Goal: Task Accomplishment & Management: Manage account settings

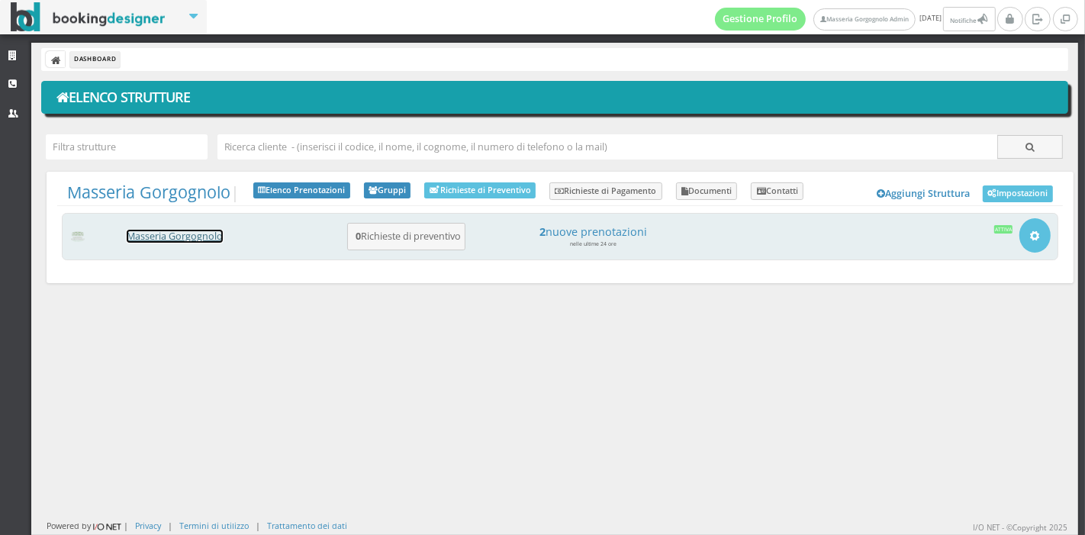
click at [186, 234] on link "Masseria Gorgognolo" at bounding box center [175, 236] width 96 height 13
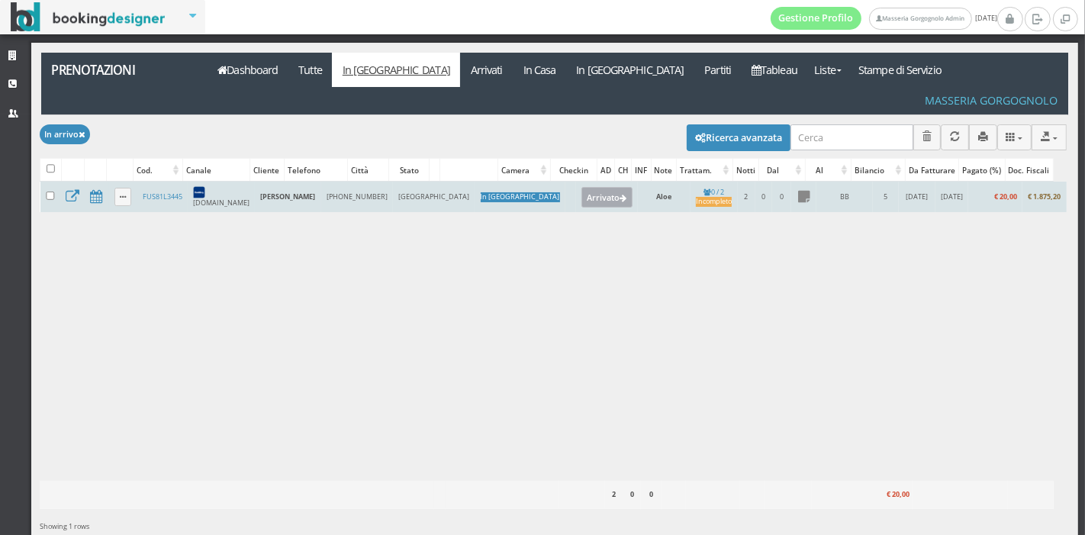
click at [581, 187] on button "Arrivato" at bounding box center [606, 197] width 51 height 20
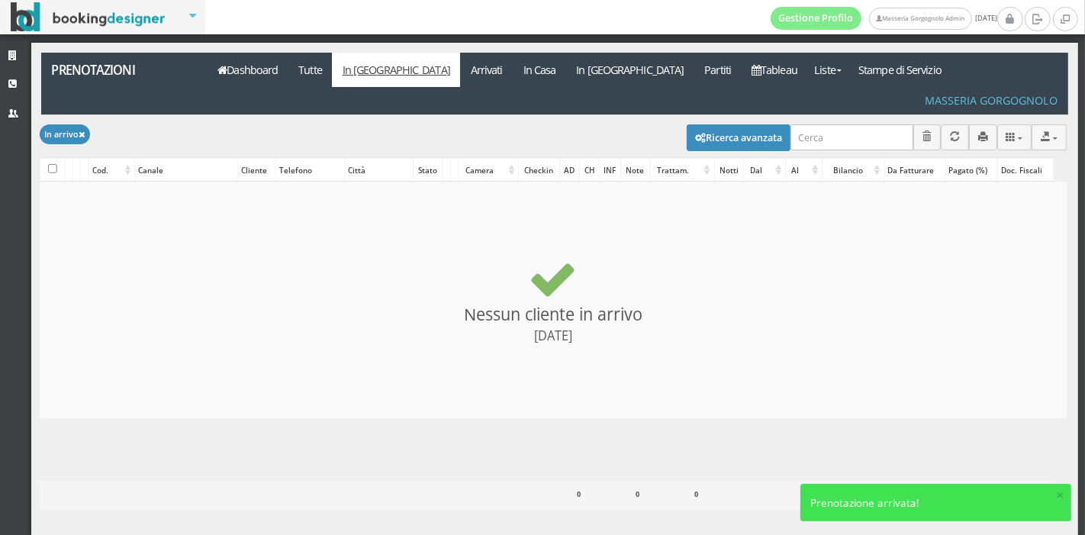
checkbox input "false"
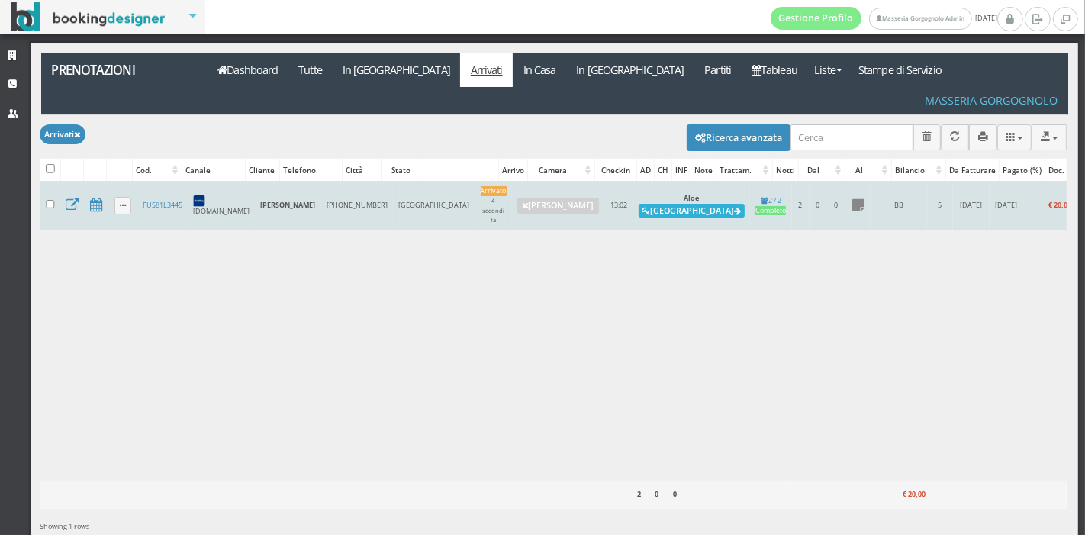
click at [638, 204] on button "Alloggia" at bounding box center [691, 211] width 106 height 14
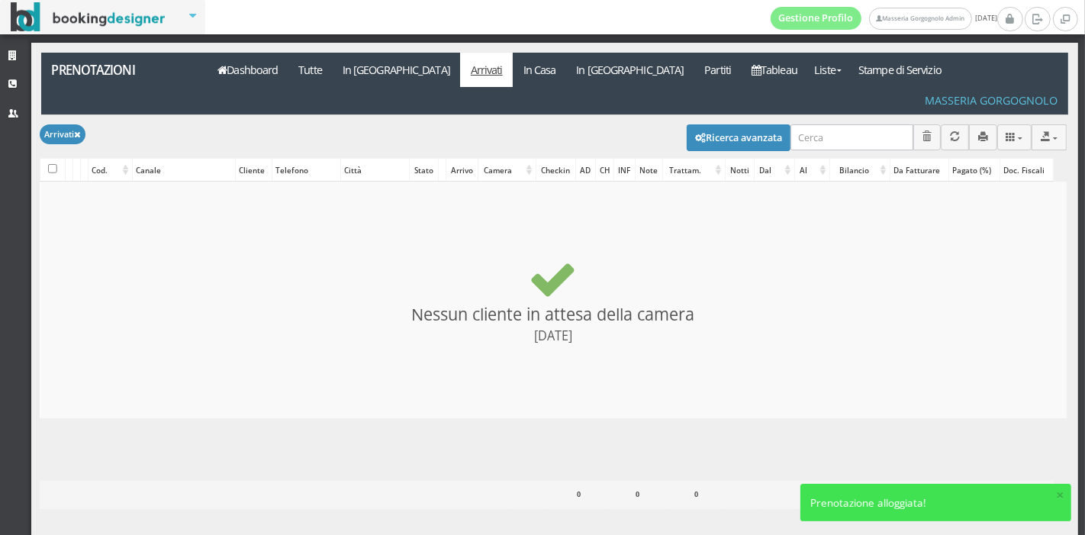
checkbox input "false"
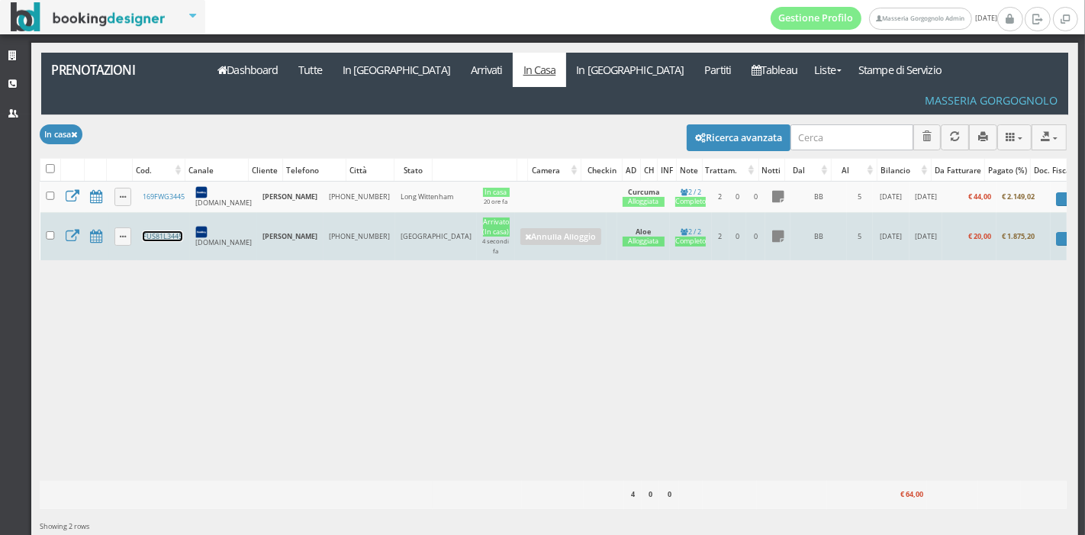
click at [159, 231] on link "FUS81L3445" at bounding box center [163, 236] width 40 height 10
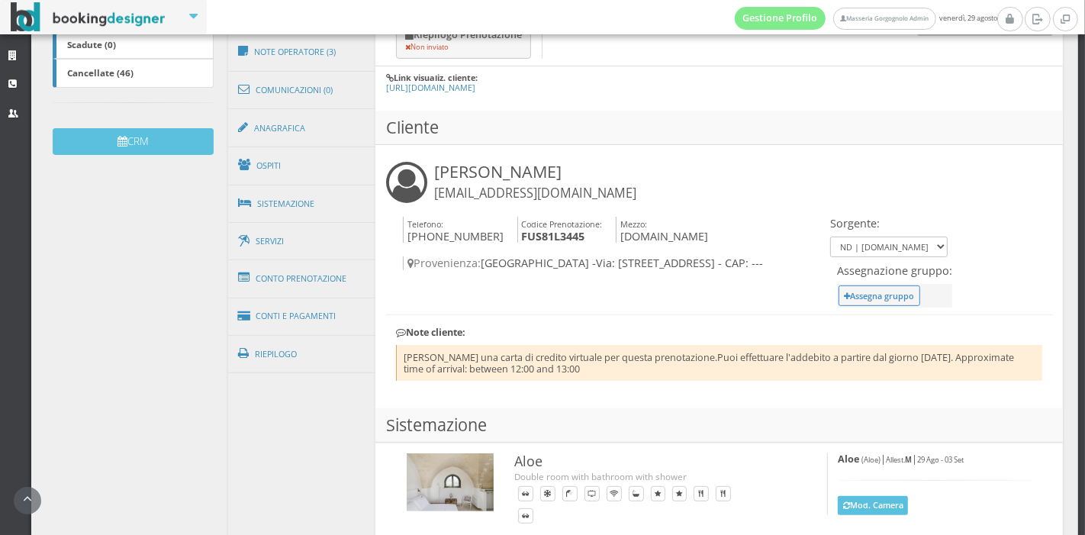
scroll to position [430, 0]
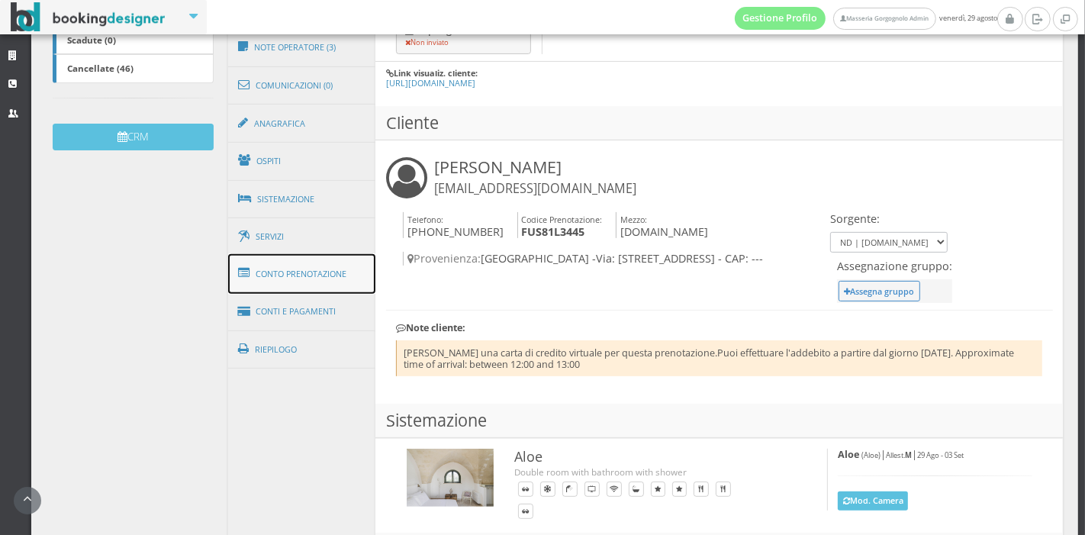
click at [342, 262] on link "Conto Prenotazione" at bounding box center [302, 274] width 148 height 40
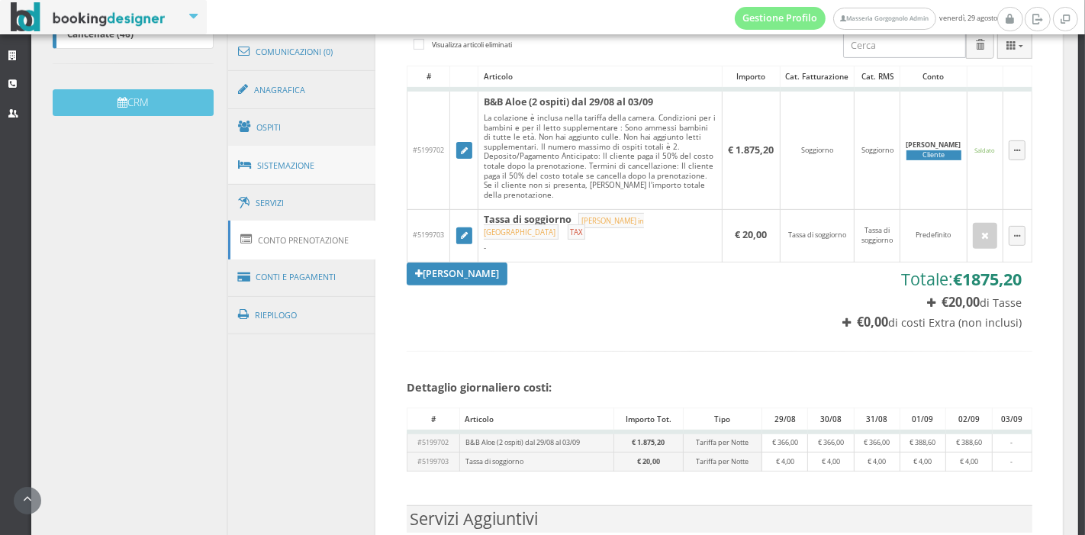
scroll to position [462, 0]
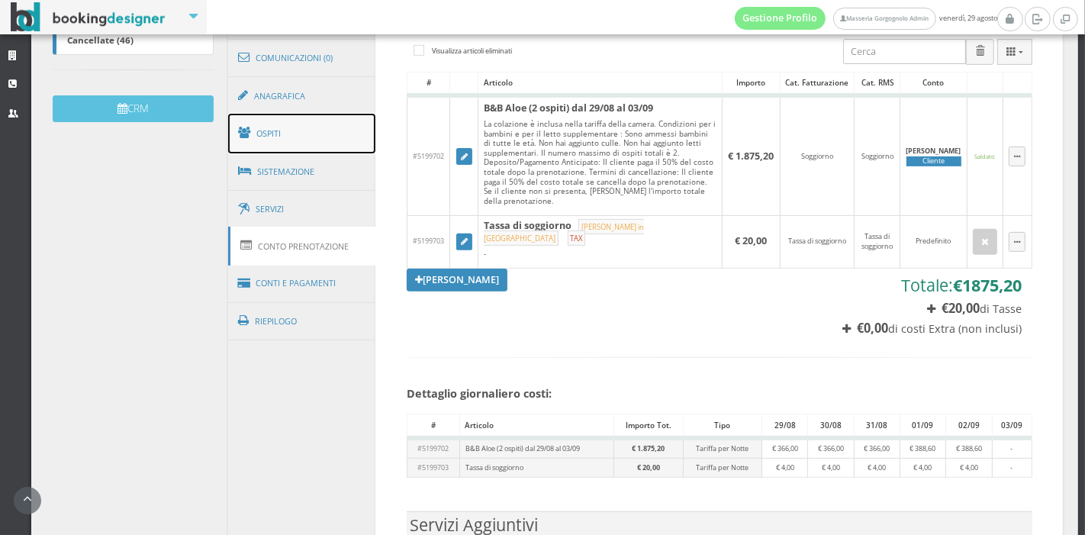
click at [294, 127] on link "Ospiti" at bounding box center [302, 134] width 148 height 40
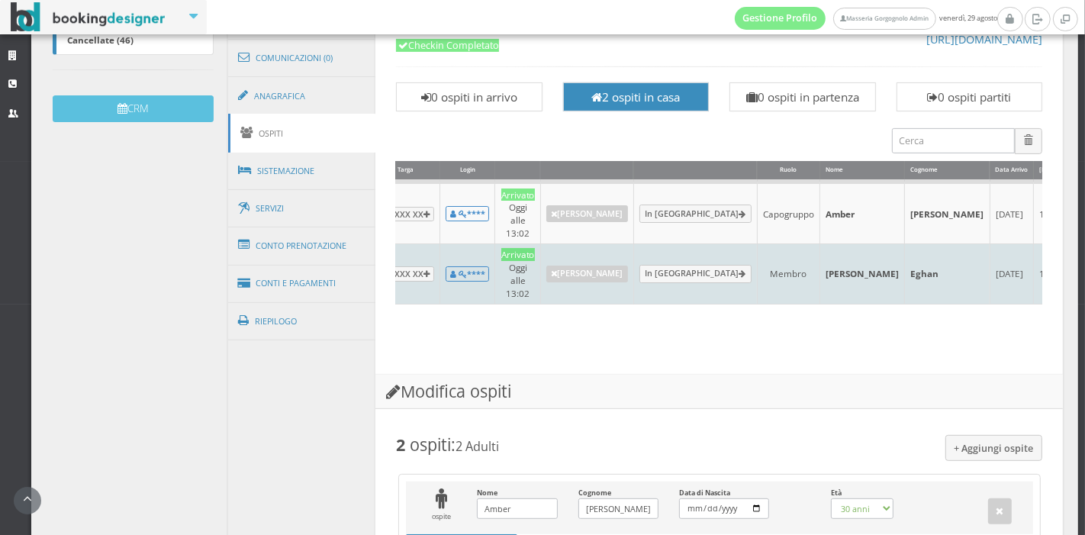
scroll to position [0, 198]
drag, startPoint x: 765, startPoint y: 253, endPoint x: 841, endPoint y: 256, distance: 75.6
click at [841, 256] on tr "Completato XX XXX XX **** Arrivato Oggi alle 13:02 Annulla Arrivo In Partenza M…" at bounding box center [741, 273] width 1047 height 60
copy tr "Michael Eghan"
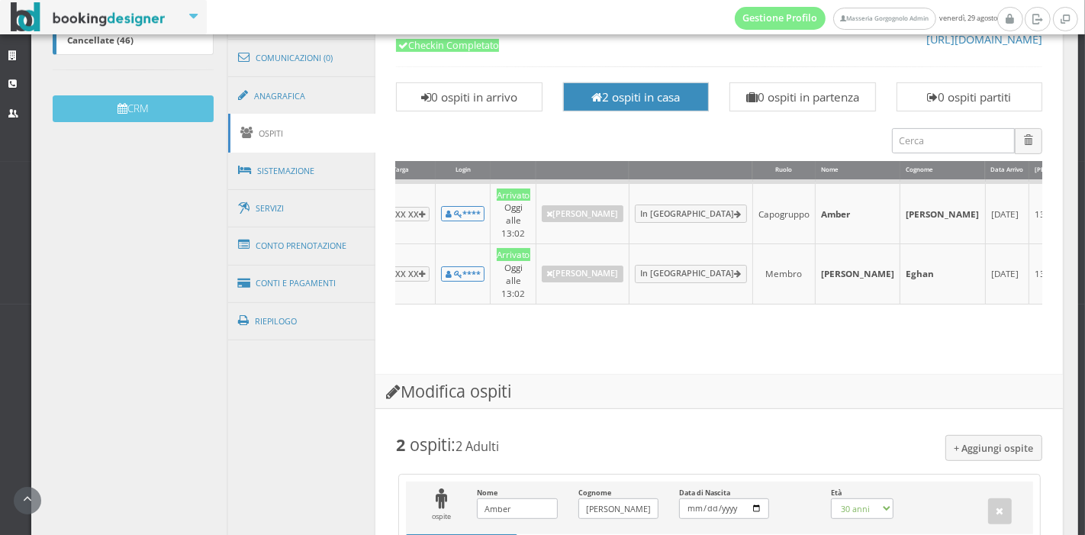
click at [734, 375] on h3 "Modifica ospiti" at bounding box center [718, 392] width 687 height 34
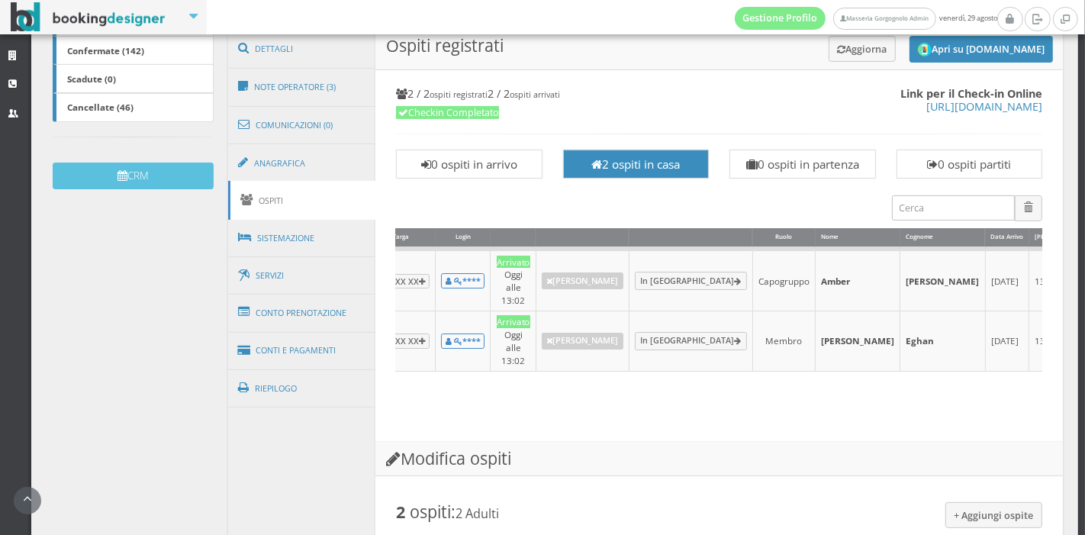
scroll to position [391, 0]
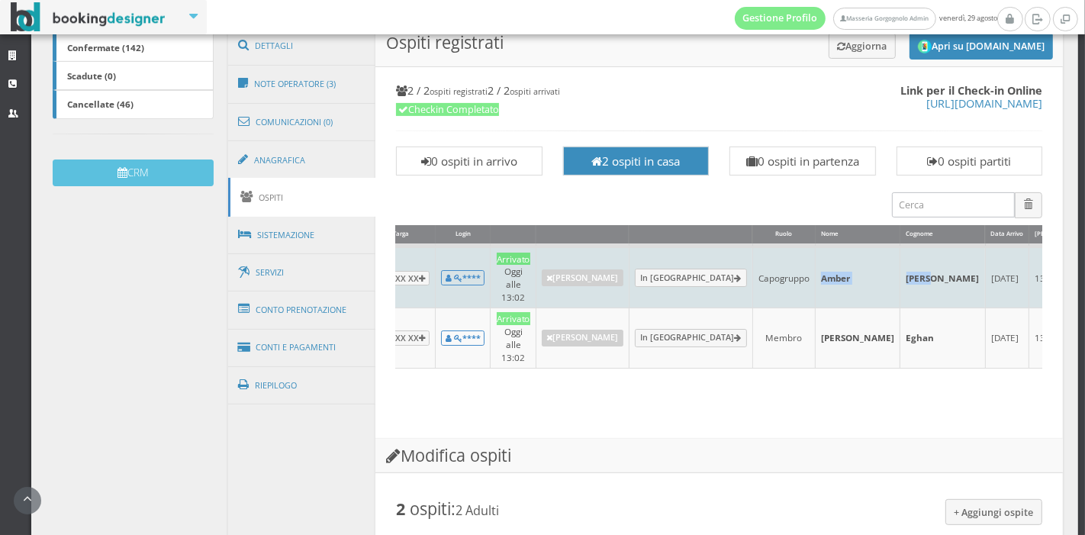
drag, startPoint x: 766, startPoint y: 273, endPoint x: 845, endPoint y: 273, distance: 79.3
click at [845, 273] on tr "Completato XX XXX XX **** Arrivato Oggi alle 13:02 Annulla Arrivo In Partenza C…" at bounding box center [741, 277] width 1047 height 62
copy tr "Amber Cowan"
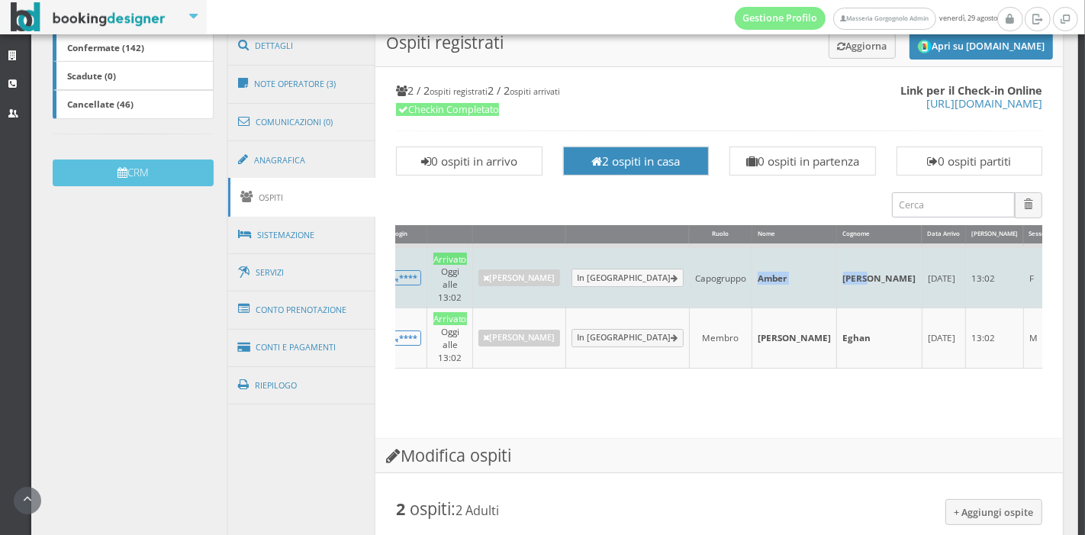
click at [752, 272] on td "Amber" at bounding box center [794, 277] width 85 height 62
drag, startPoint x: 703, startPoint y: 269, endPoint x: 792, endPoint y: 276, distance: 89.6
click at [792, 276] on tr "Completato XX XXX XX **** Arrivato Oggi alle 13:02 Annulla Arrivo In Partenza C…" at bounding box center [678, 277] width 1047 height 62
click at [837, 269] on td "Cowan" at bounding box center [879, 277] width 85 height 62
drag, startPoint x: 779, startPoint y: 271, endPoint x: 703, endPoint y: 271, distance: 75.5
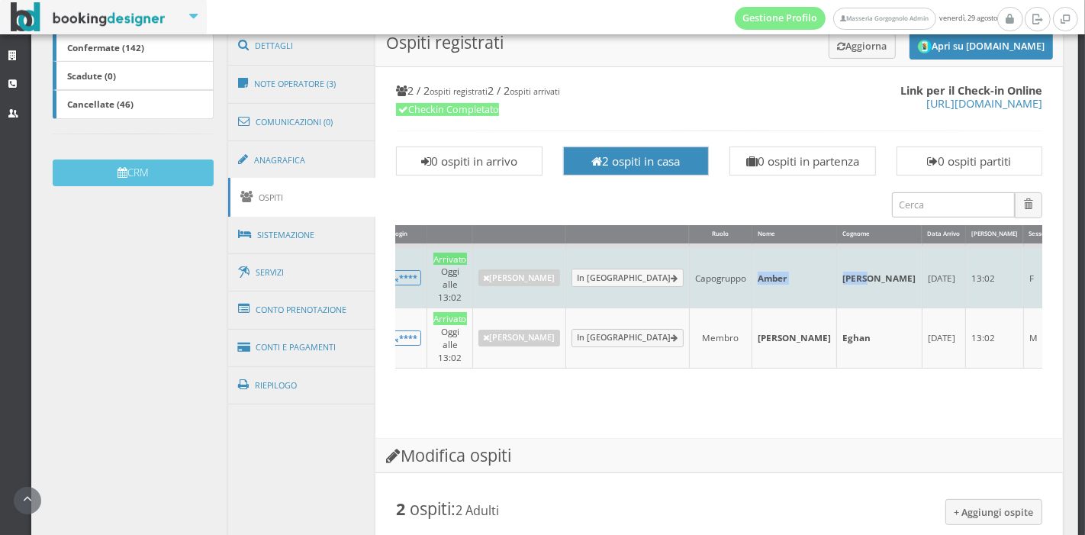
click at [703, 271] on tr "Completato XX XXX XX **** Arrivato Oggi alle 13:02 Annulla Arrivo In Partenza C…" at bounding box center [678, 277] width 1047 height 62
copy tr "Amber Cowan"
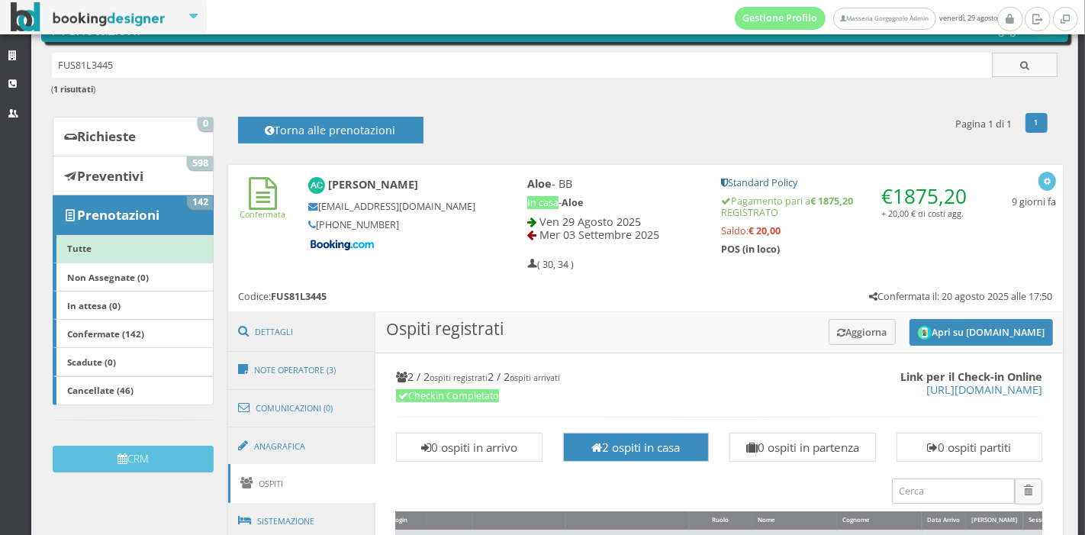
scroll to position [53, 0]
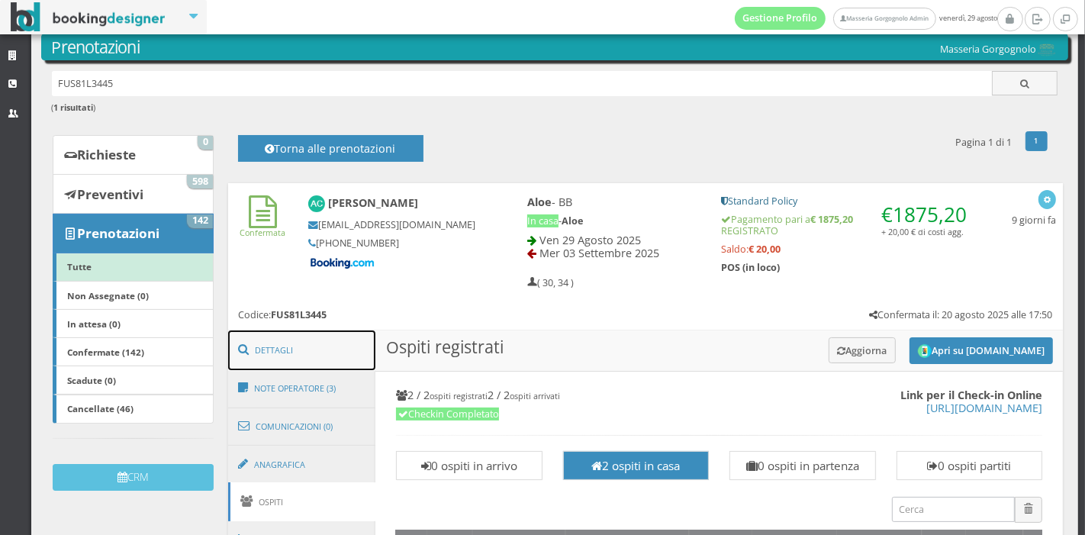
click at [289, 352] on link "Dettagli" at bounding box center [302, 350] width 148 height 40
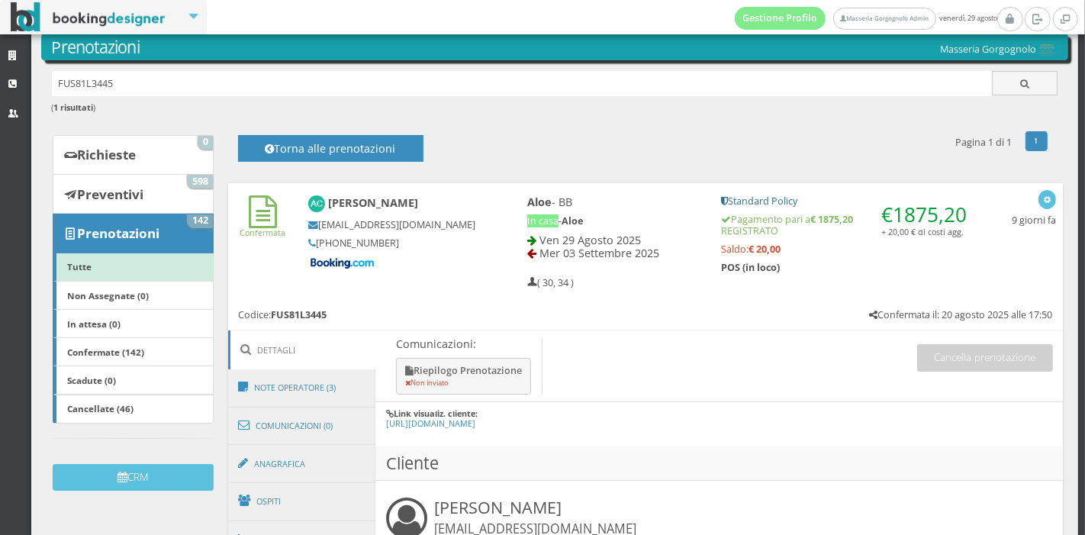
scroll to position [0, 0]
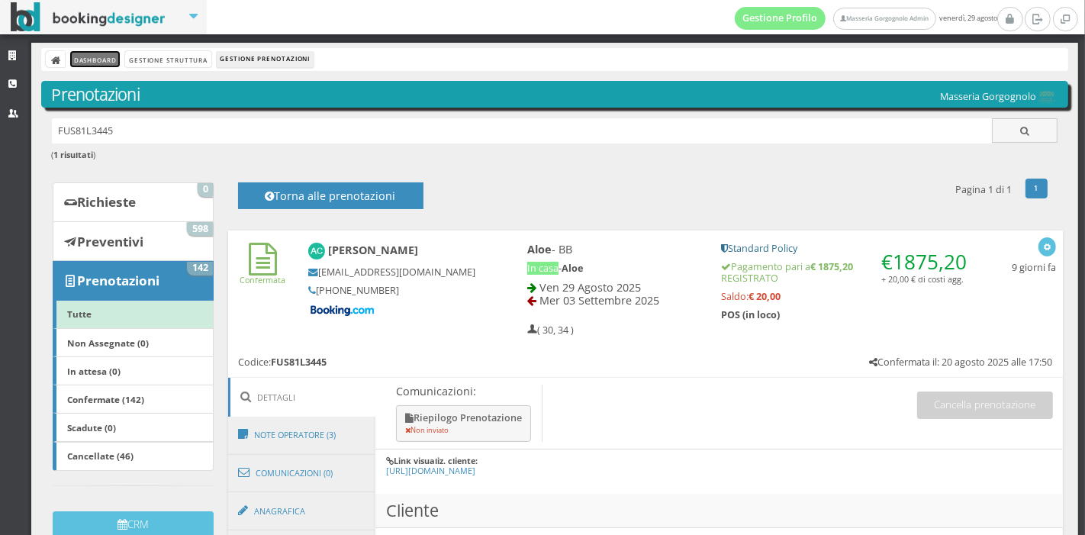
click at [117, 62] on link "Dashboard" at bounding box center [95, 59] width 50 height 16
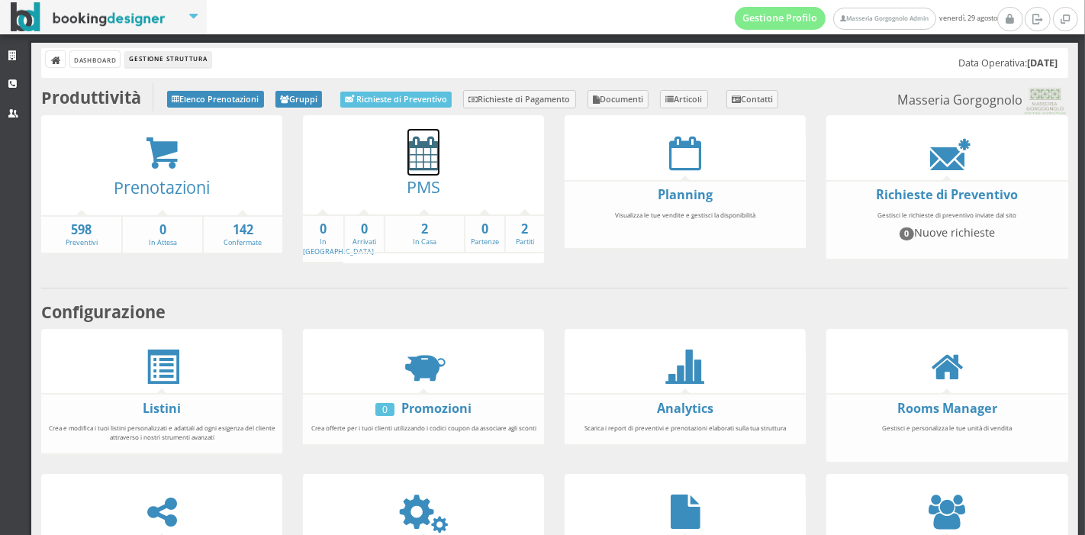
click at [418, 160] on icon at bounding box center [423, 153] width 32 height 34
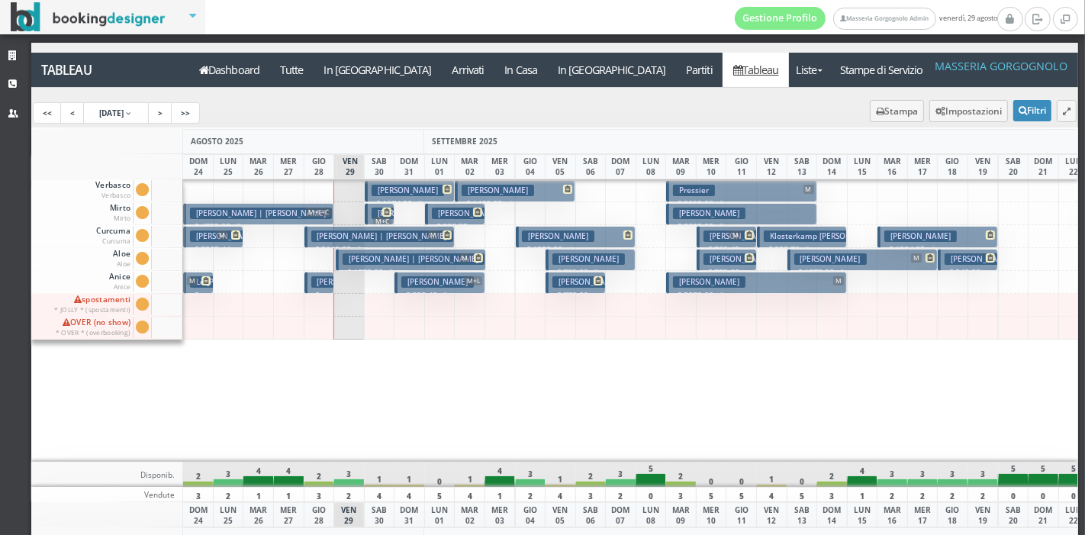
click at [418, 160] on div "DOM 31" at bounding box center [409, 166] width 31 height 25
click at [186, 50] on div "Tableau Dashboard Tutte In Arrivo Arrivati In Casa In Partenza Partiti Tableau …" at bounding box center [554, 313] width 1047 height 540
click at [201, 65] on icon at bounding box center [203, 70] width 9 height 11
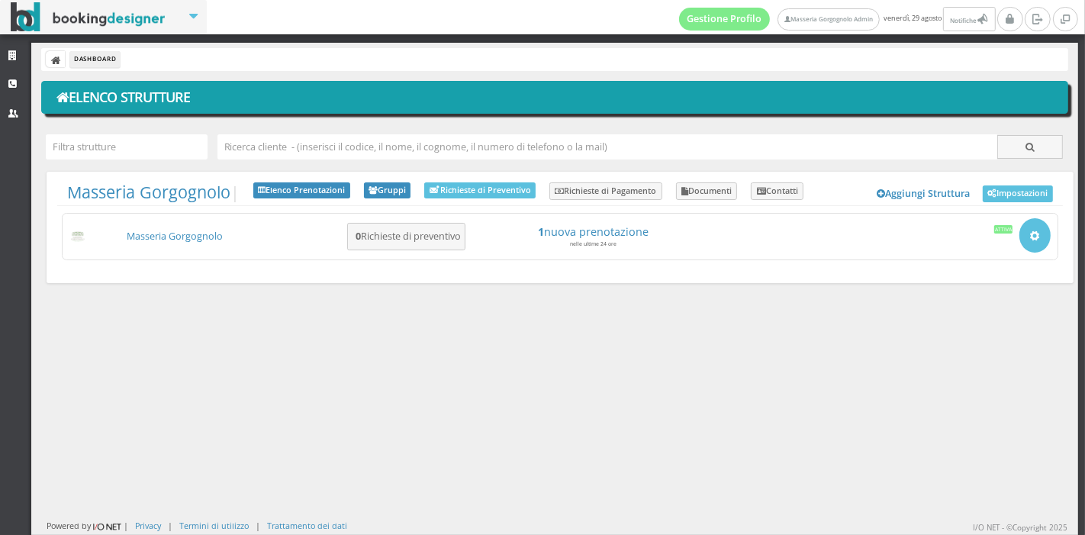
click at [195, 236] on link "Masseria Gorgognolo" at bounding box center [175, 236] width 96 height 13
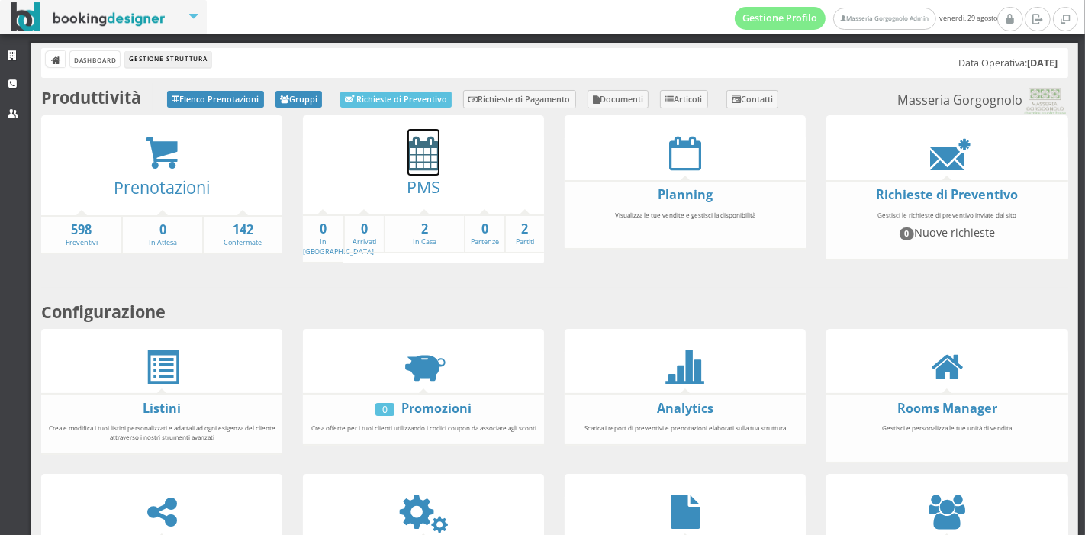
click at [415, 167] on icon at bounding box center [423, 153] width 32 height 34
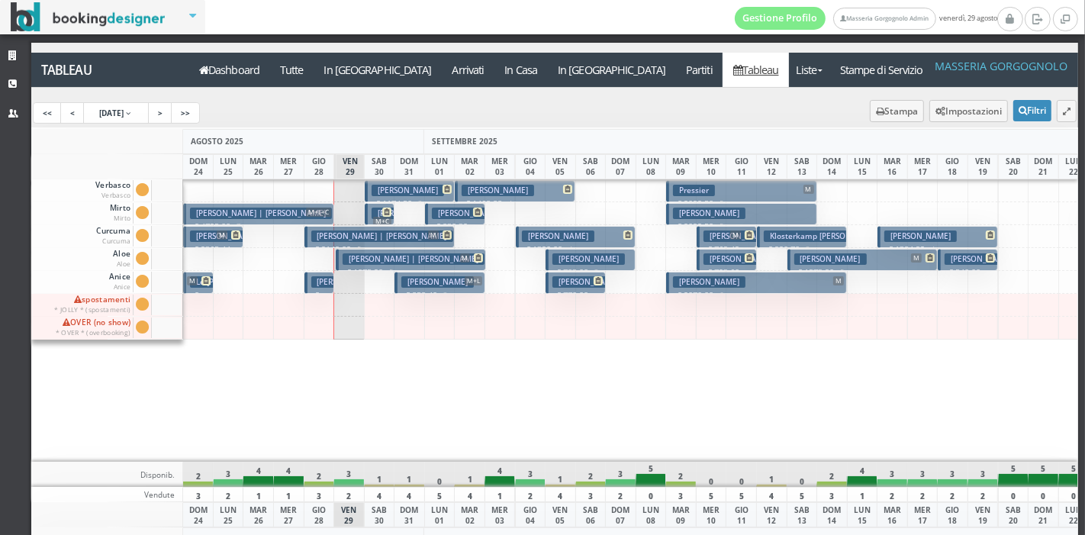
click at [368, 210] on span "M+C" at bounding box center [380, 216] width 24 height 18
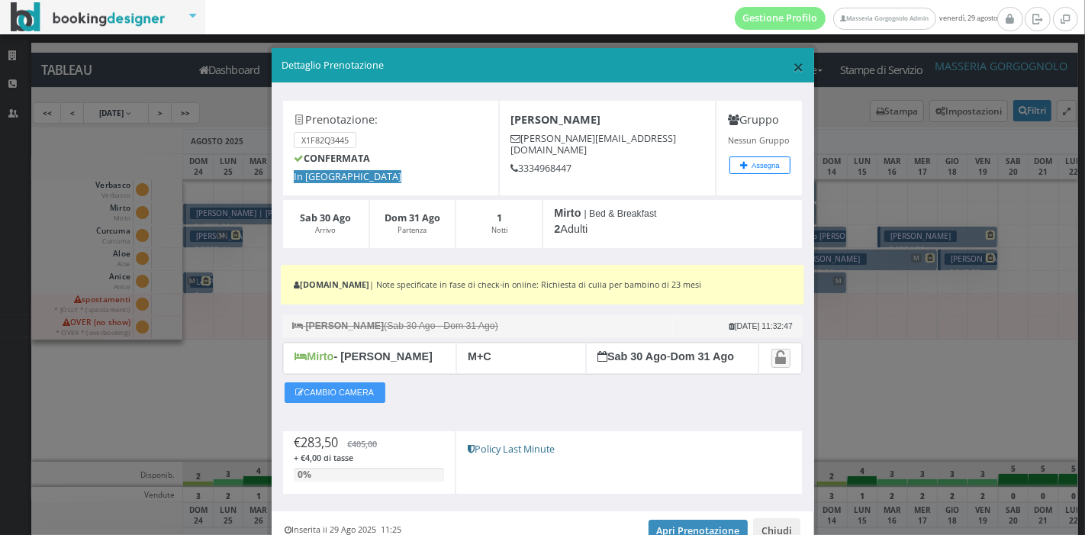
click at [793, 66] on span "×" at bounding box center [798, 66] width 11 height 26
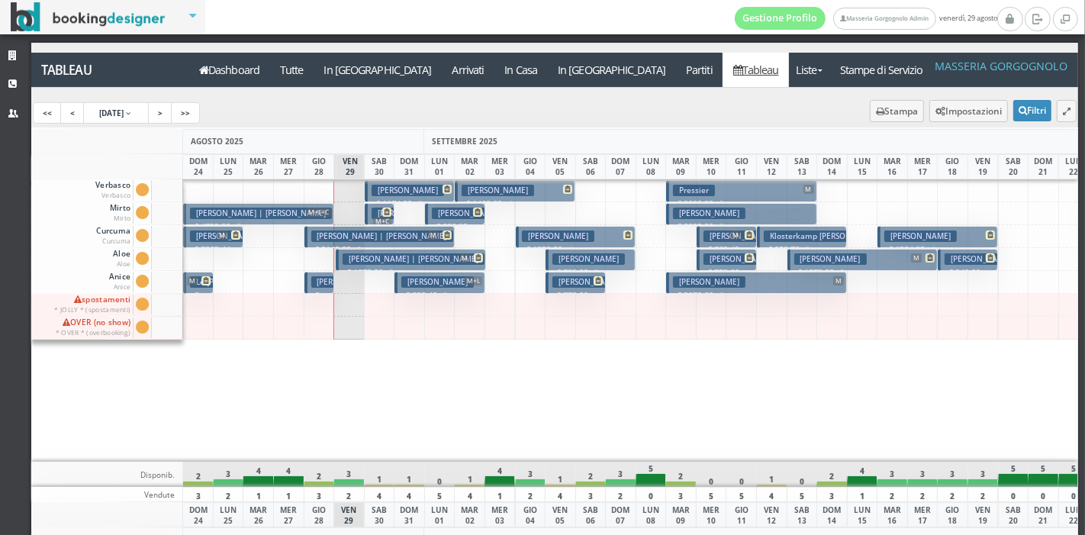
click at [451, 207] on h3 "Leal Fabio" at bounding box center [468, 212] width 72 height 11
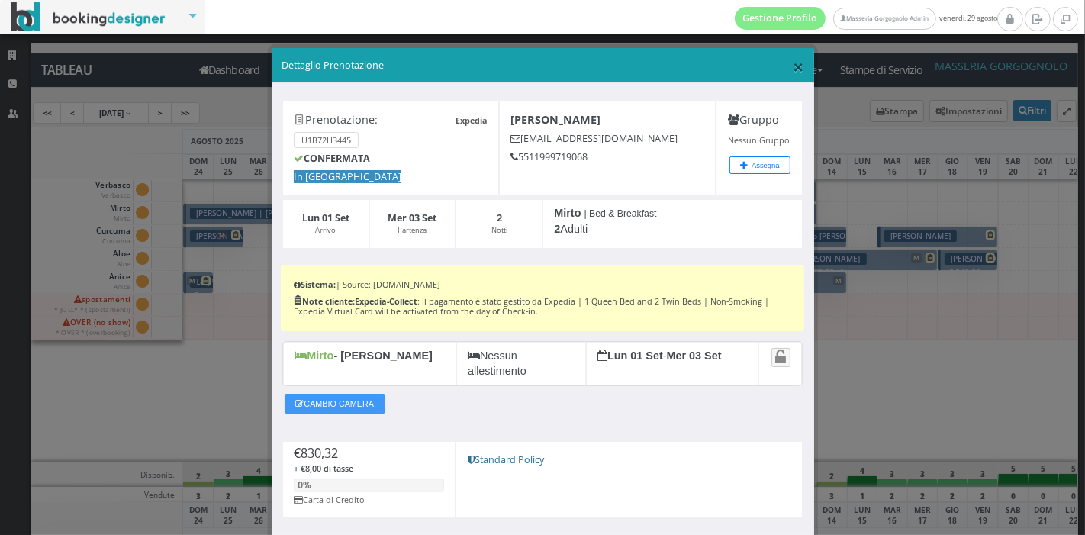
click at [793, 64] on span "×" at bounding box center [798, 66] width 11 height 26
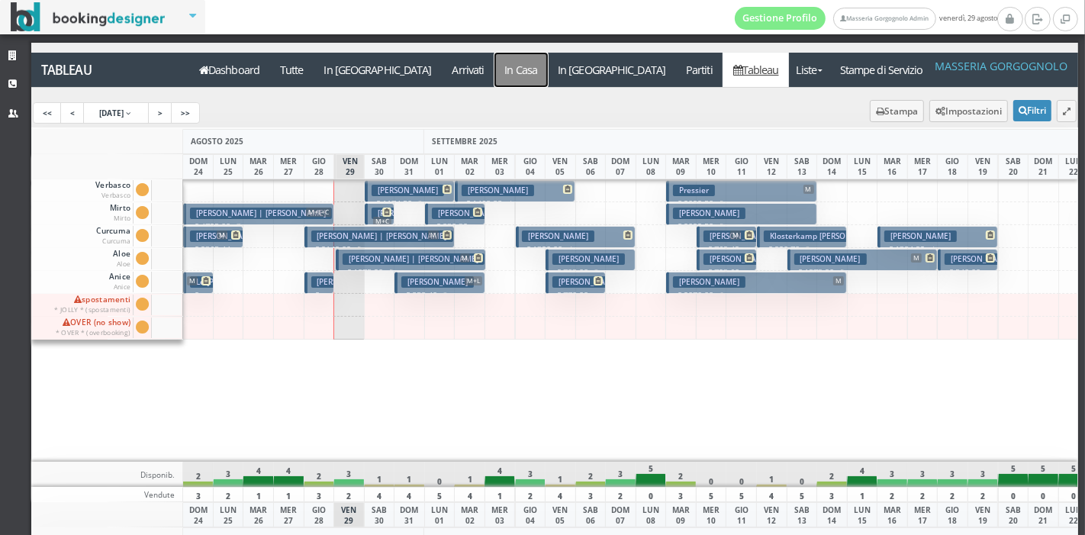
click at [494, 75] on a=pms-instay-reservations"] "In Casa" at bounding box center [520, 70] width 53 height 34
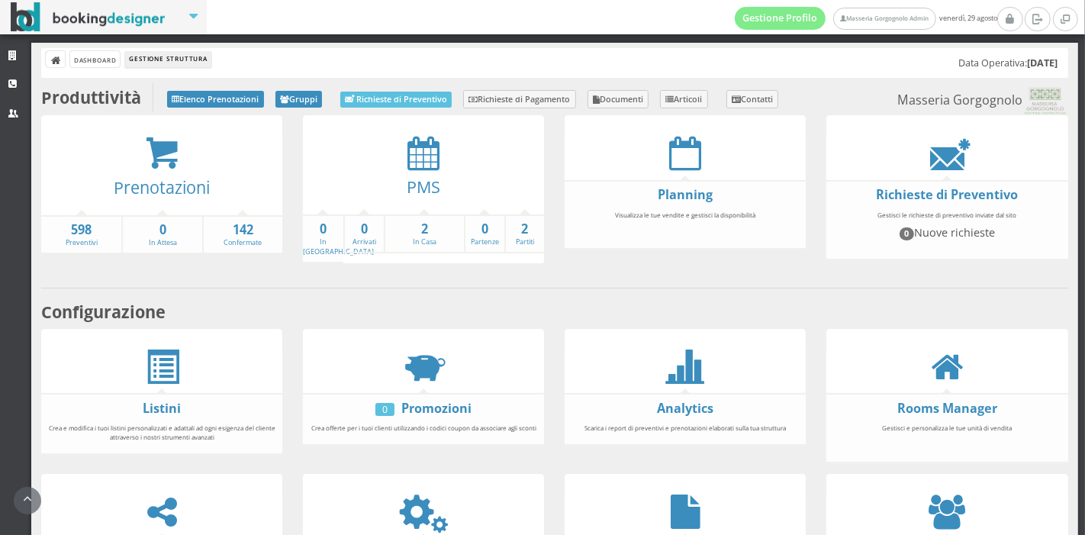
scroll to position [283, 0]
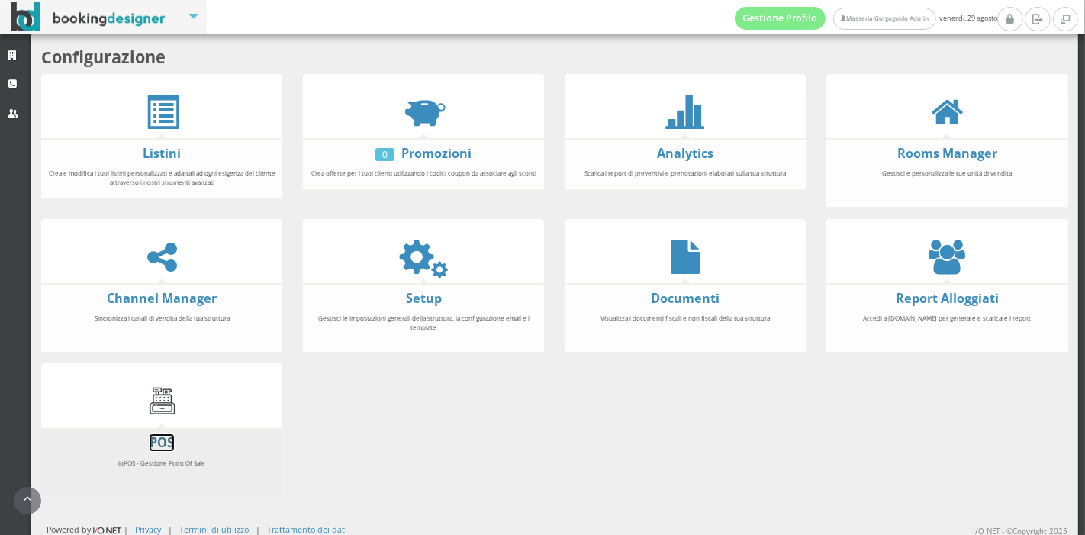
click at [159, 439] on link "POS" at bounding box center [162, 442] width 24 height 17
